Goal: Check status: Check status

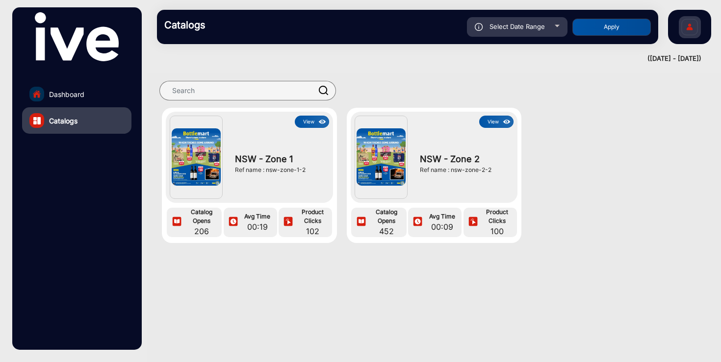
click at [538, 29] on span "Select Date Range" at bounding box center [516, 27] width 55 height 8
type input "[DATE]"
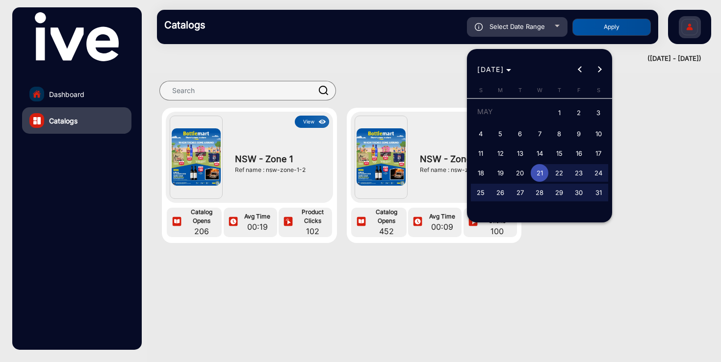
click at [71, 98] on div at bounding box center [360, 181] width 721 height 362
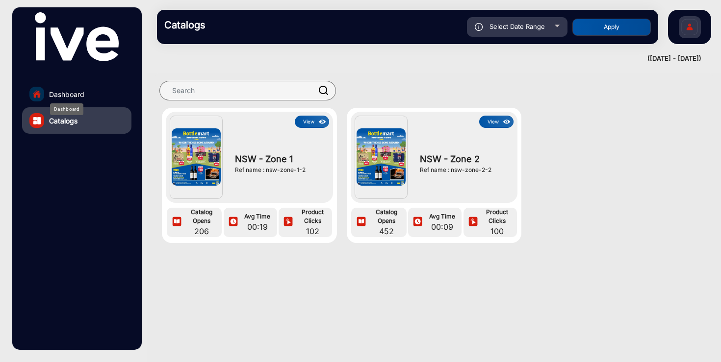
click at [72, 96] on span "Dashboard" at bounding box center [66, 94] width 35 height 10
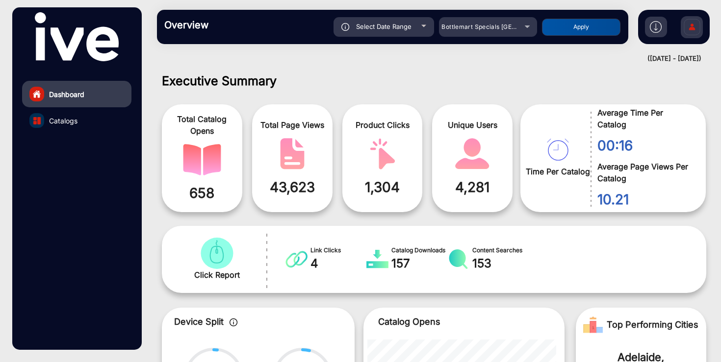
scroll to position [7, 0]
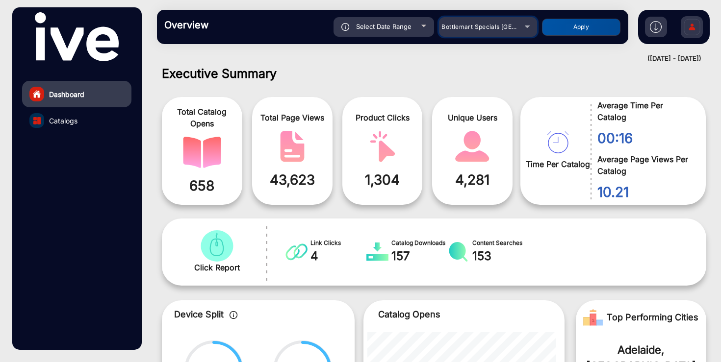
click at [477, 35] on mat-select "Bottlemart Specials [GEOGRAPHIC_DATA]" at bounding box center [488, 27] width 98 height 20
click at [480, 28] on span "Bottlemart Specials [GEOGRAPHIC_DATA]" at bounding box center [502, 26] width 123 height 7
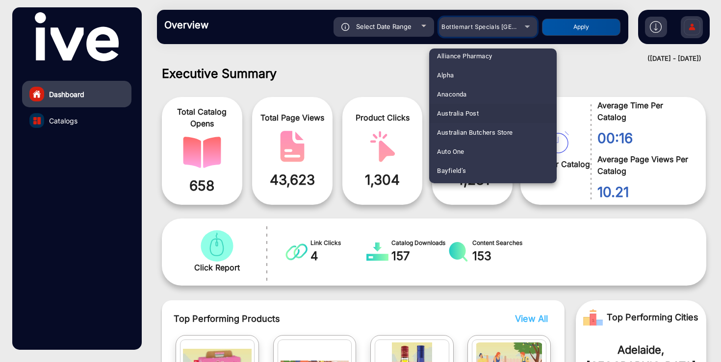
scroll to position [32, 0]
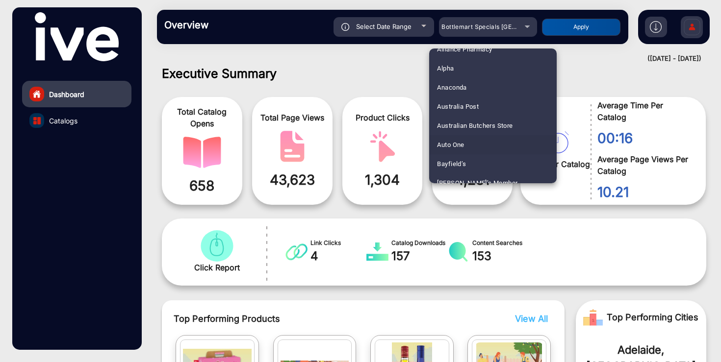
click at [464, 147] on span "Auto One" at bounding box center [450, 144] width 27 height 19
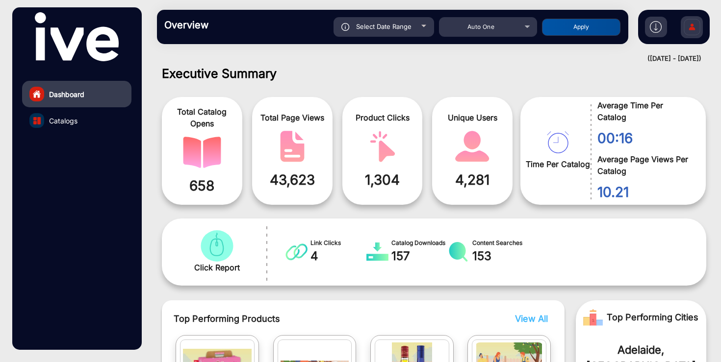
click at [573, 29] on button "Apply" at bounding box center [581, 27] width 78 height 17
type input "[DATE]"
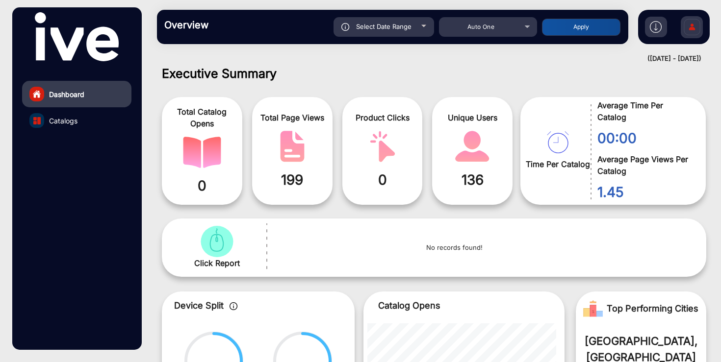
click at [401, 28] on span "Select Date Range" at bounding box center [383, 27] width 55 height 8
type input "[DATE]"
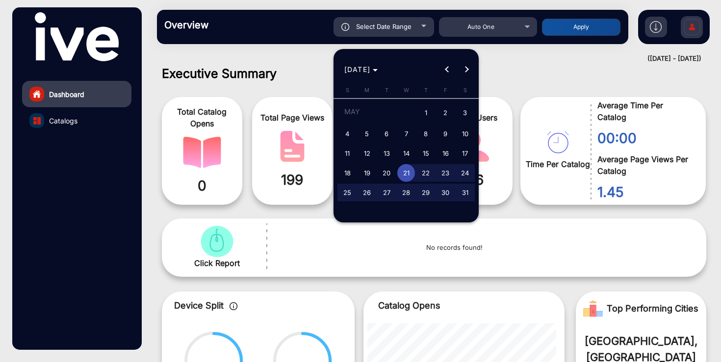
click at [428, 113] on span "1" at bounding box center [426, 113] width 18 height 20
type input "[DATE]"
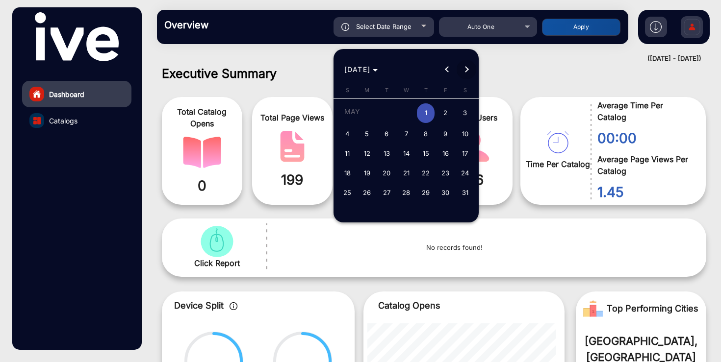
click at [463, 74] on span "Next month" at bounding box center [467, 70] width 20 height 20
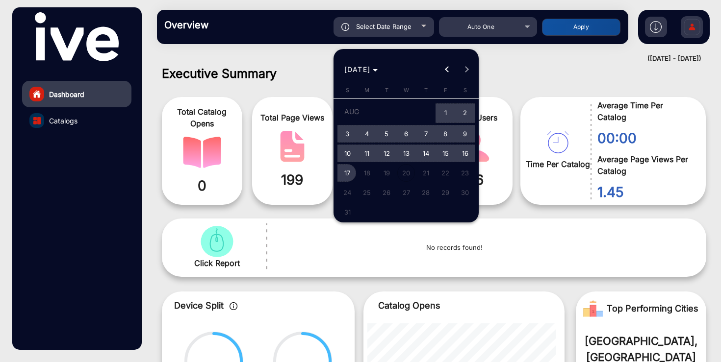
click at [346, 172] on span "17" at bounding box center [347, 173] width 18 height 18
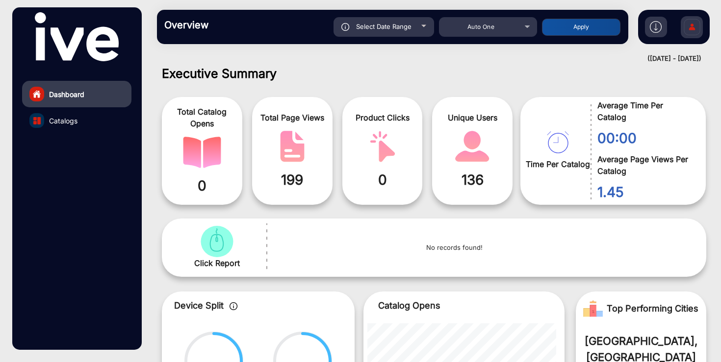
type input "[DATE]"
click at [572, 26] on button "Apply" at bounding box center [581, 27] width 78 height 17
type input "[DATE]"
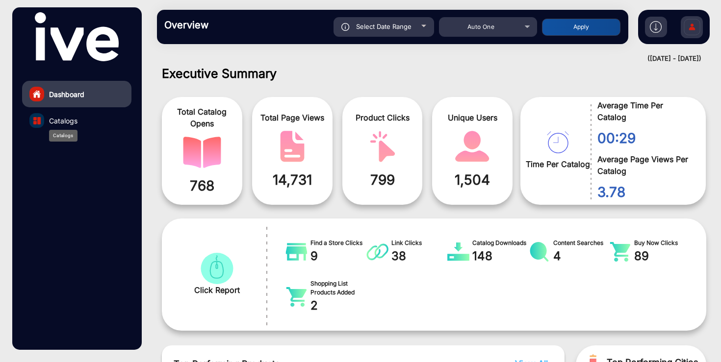
click at [75, 124] on span "Catalogs" at bounding box center [63, 121] width 28 height 10
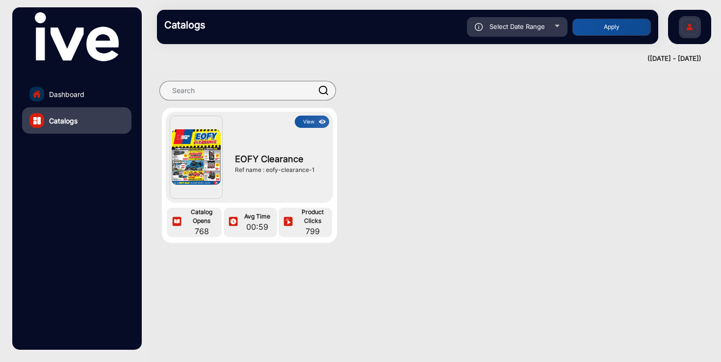
click at [306, 122] on button "View" at bounding box center [312, 122] width 34 height 12
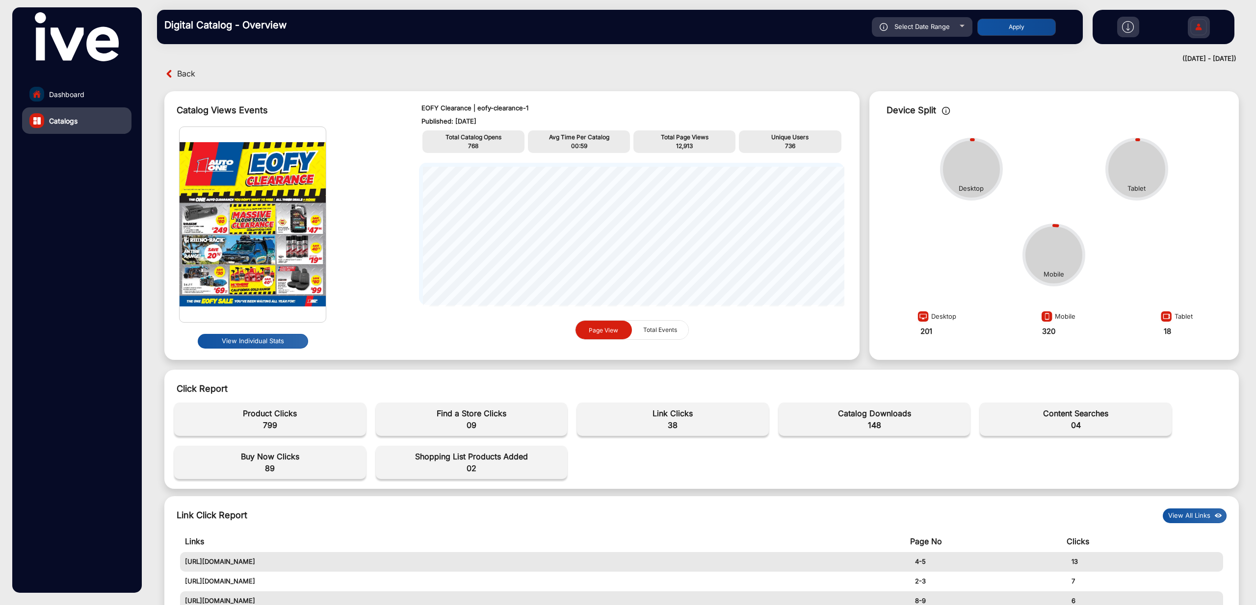
scroll to position [7, 0]
click at [283, 343] on button "View Individual Stats" at bounding box center [253, 341] width 110 height 15
